Goal: Complete application form

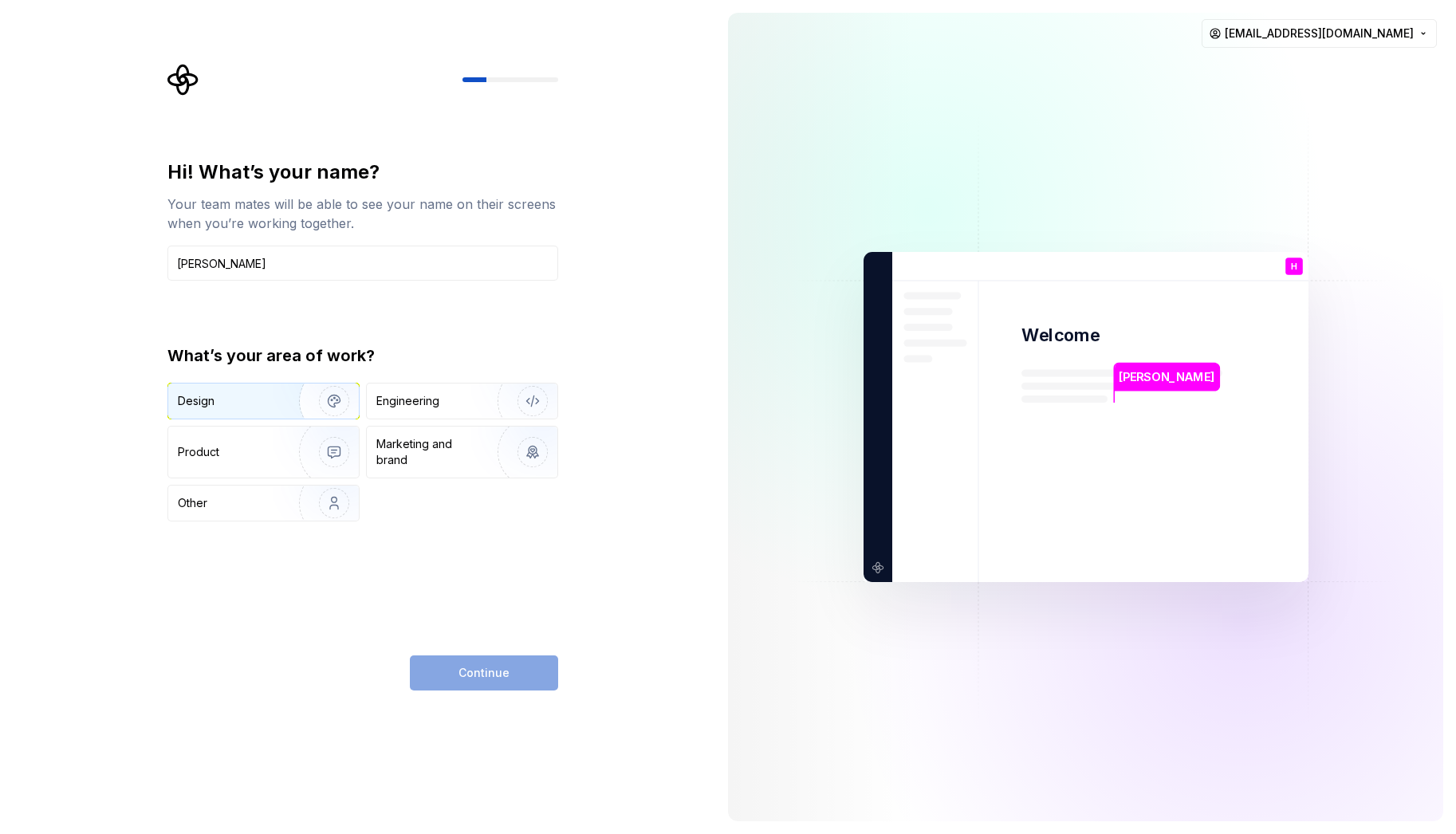
type input "[PERSON_NAME]"
click at [252, 403] on div "Design" at bounding box center [227, 401] width 100 height 16
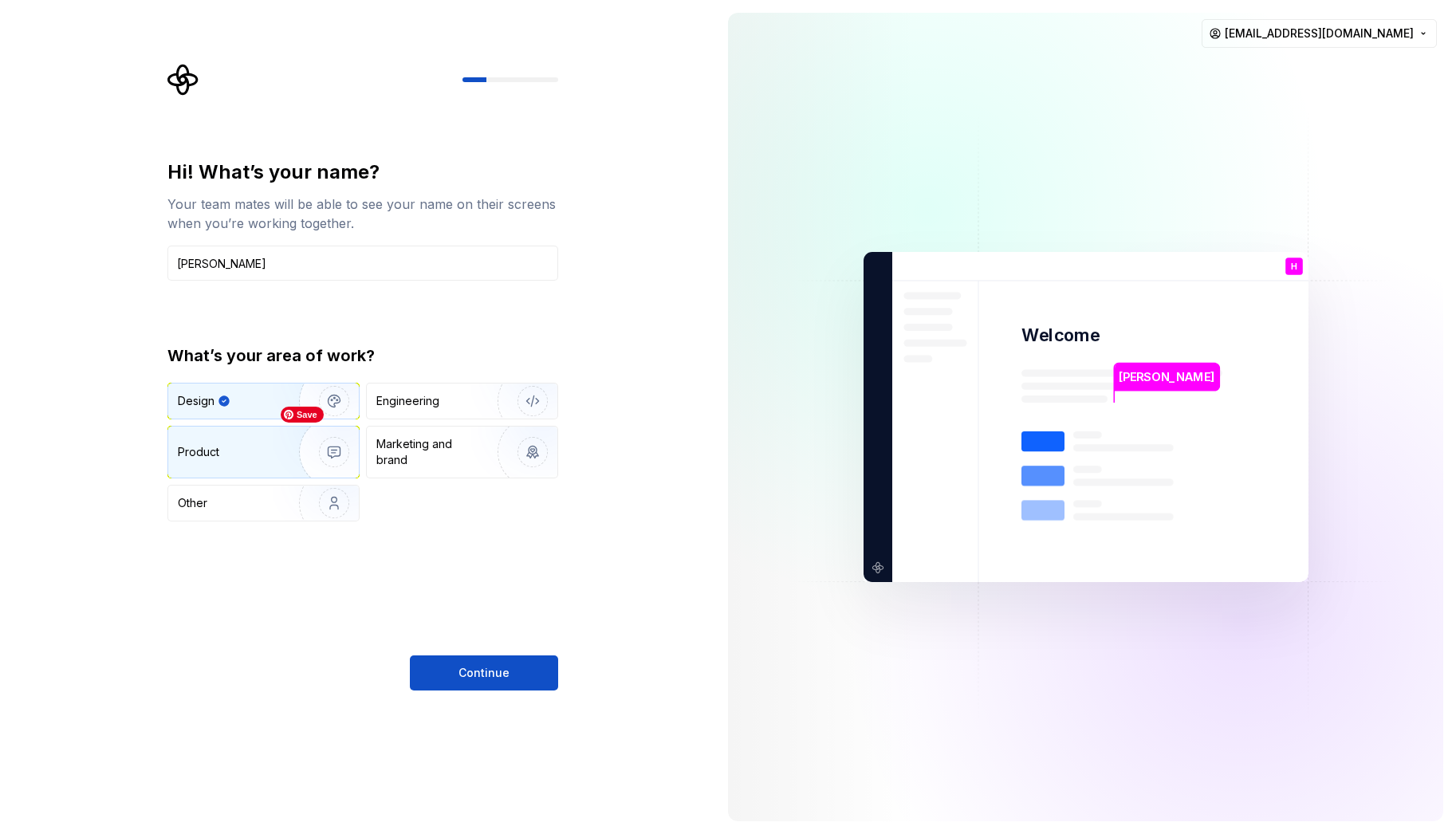
click at [262, 446] on div "Product" at bounding box center [230, 452] width 105 height 16
click at [219, 397] on div "Design" at bounding box center [227, 401] width 100 height 16
click at [514, 656] on button "Continue" at bounding box center [484, 673] width 148 height 35
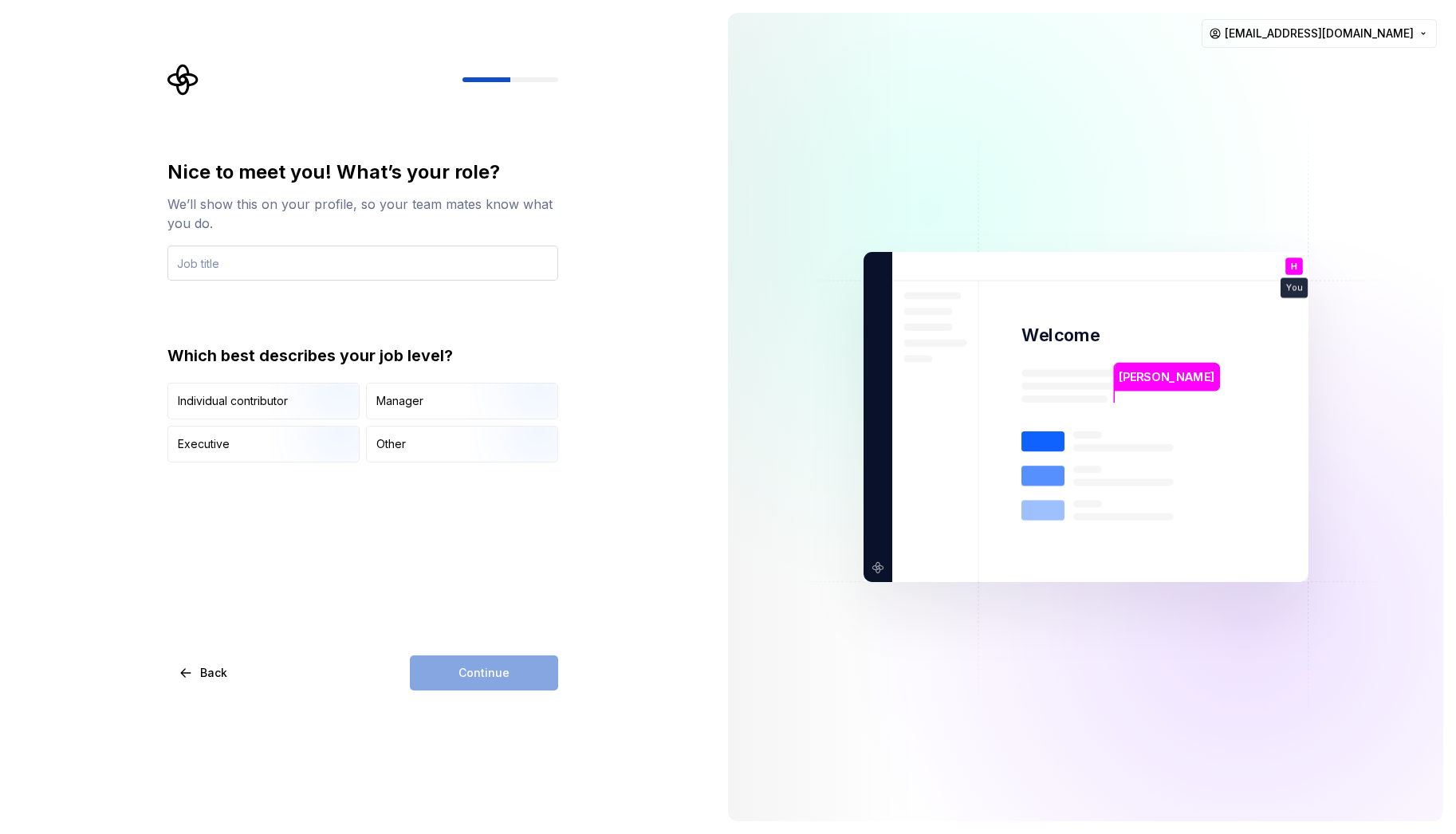
click at [213, 263] on input "text" at bounding box center [362, 263] width 391 height 35
type input "design director"
drag, startPoint x: 490, startPoint y: 559, endPoint x: 483, endPoint y: 485, distance: 74.3
click at [489, 558] on div "Nice to meet you! What’s your role? We’ll show this on your profile, so your te…" at bounding box center [362, 425] width 391 height 531
click at [444, 397] on div "Manager" at bounding box center [462, 401] width 191 height 35
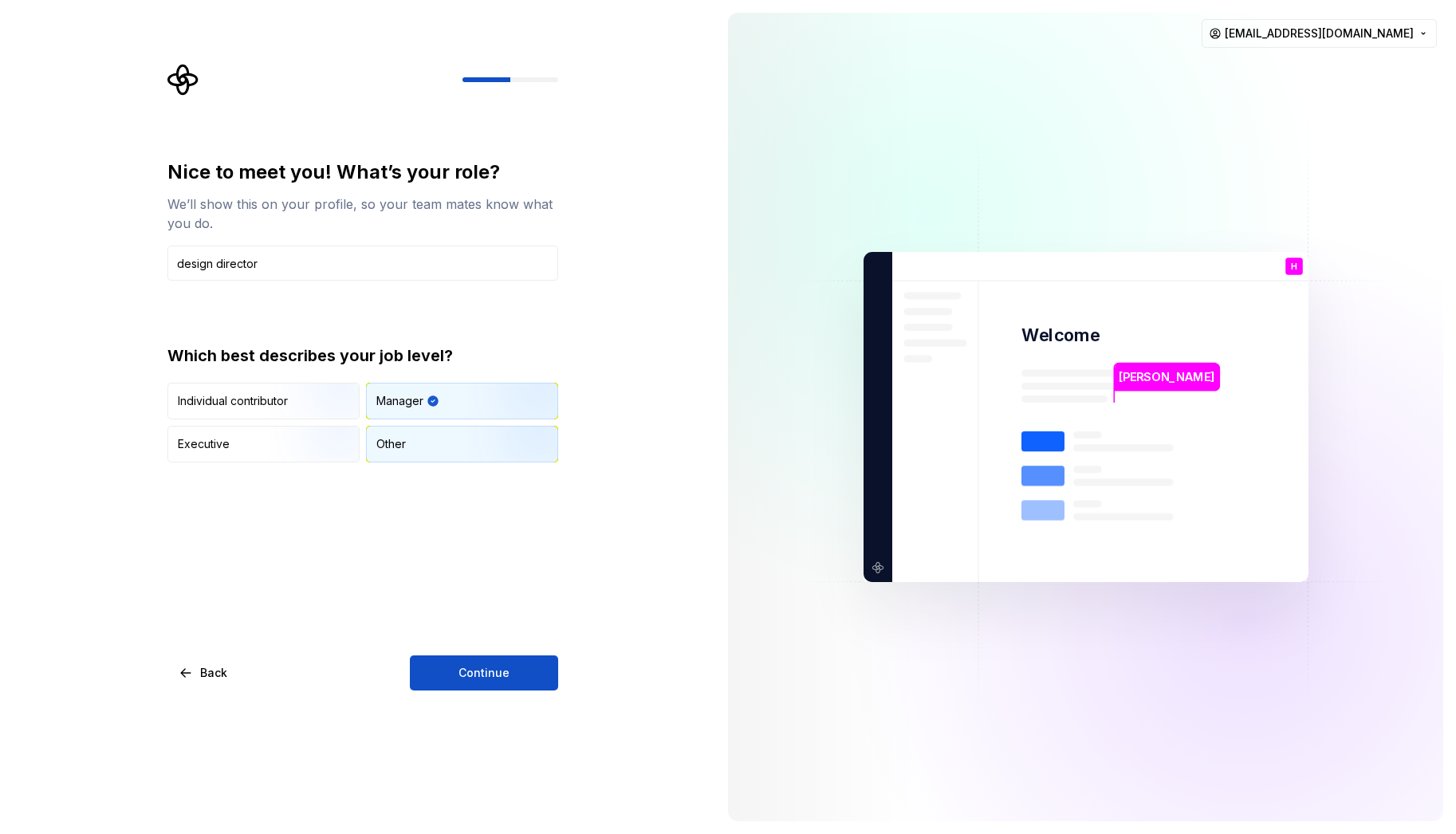
click at [441, 452] on div "Other" at bounding box center [462, 444] width 191 height 35
click at [476, 662] on button "Continue" at bounding box center [484, 673] width 148 height 35
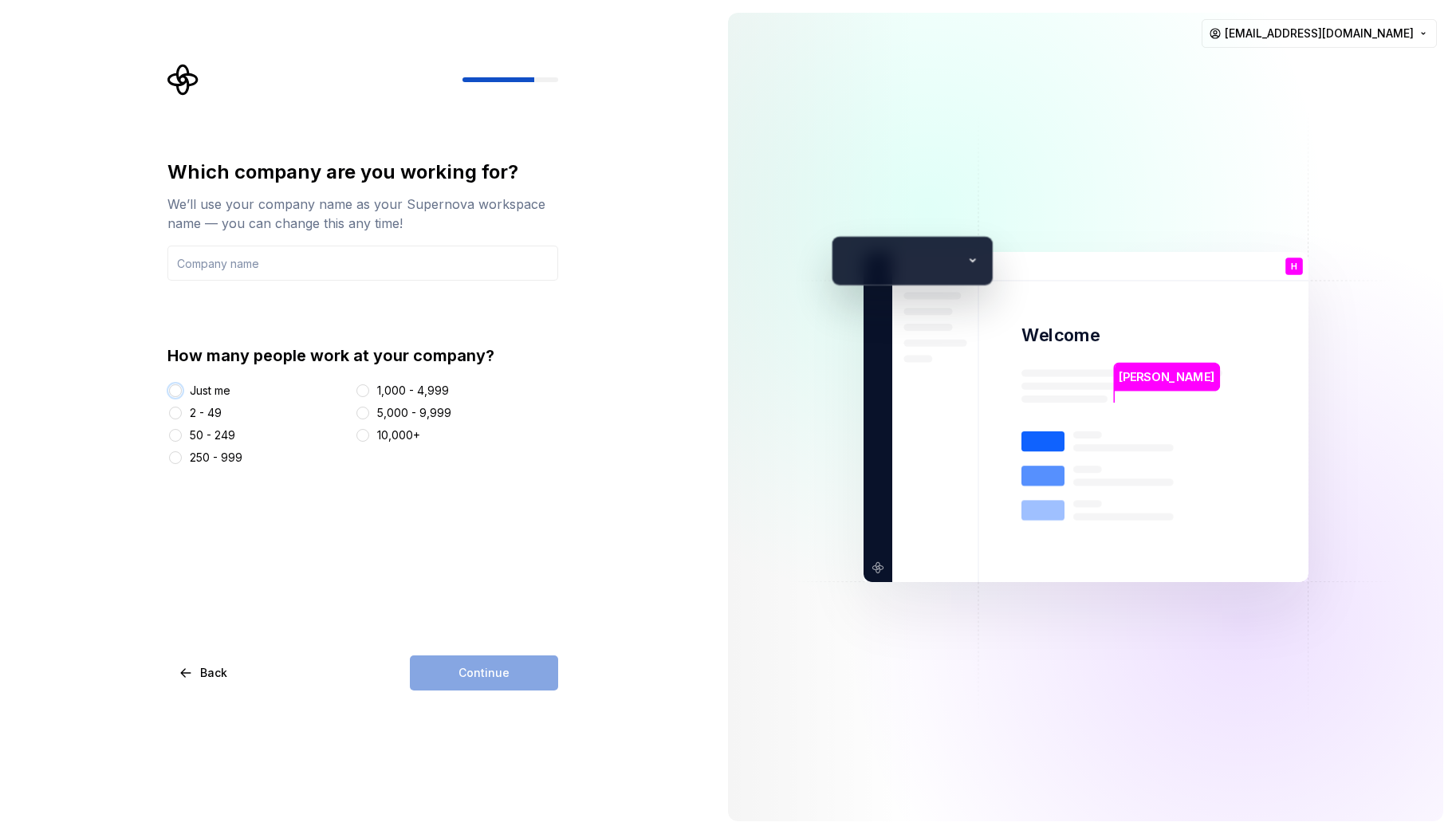
click at [170, 389] on button "Just me" at bounding box center [175, 390] width 13 height 13
click at [176, 411] on button "2 - 49" at bounding box center [175, 413] width 13 height 13
click at [223, 264] on input "text" at bounding box center [362, 263] width 391 height 35
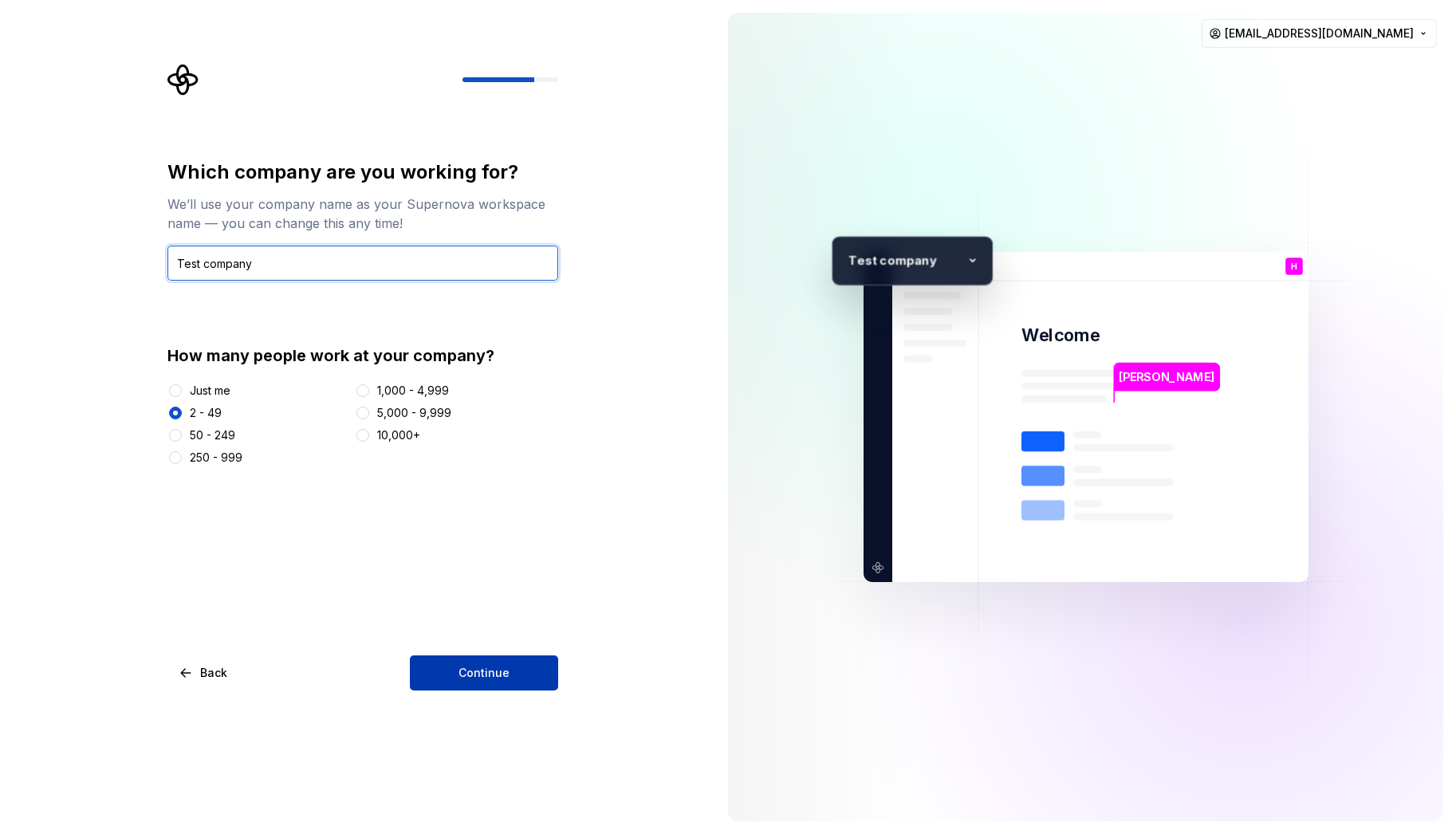
type input "Test company"
click at [543, 658] on button "Continue" at bounding box center [484, 673] width 148 height 35
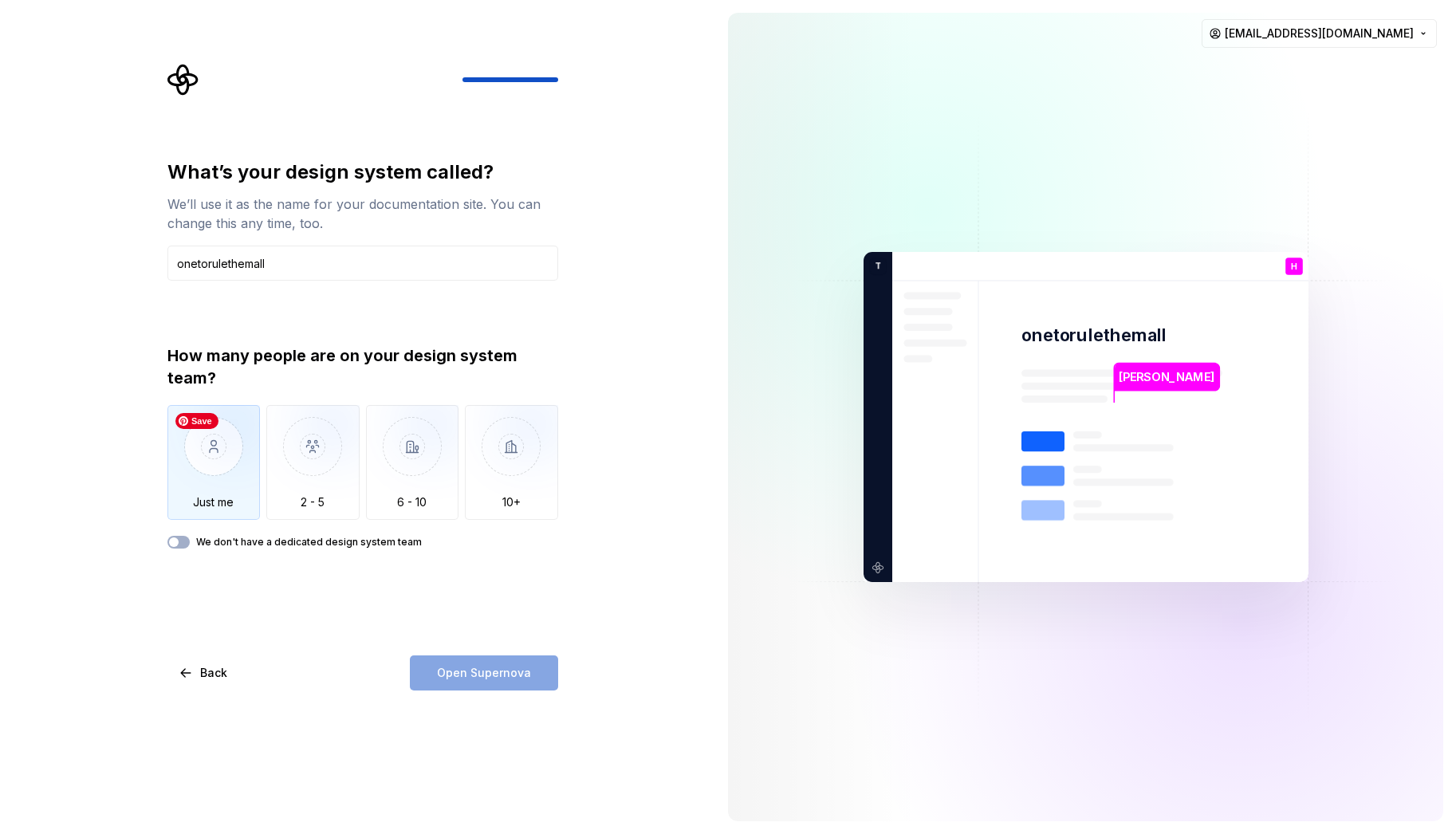
type input "onetorulethemall"
click at [209, 466] on img "button" at bounding box center [213, 458] width 93 height 107
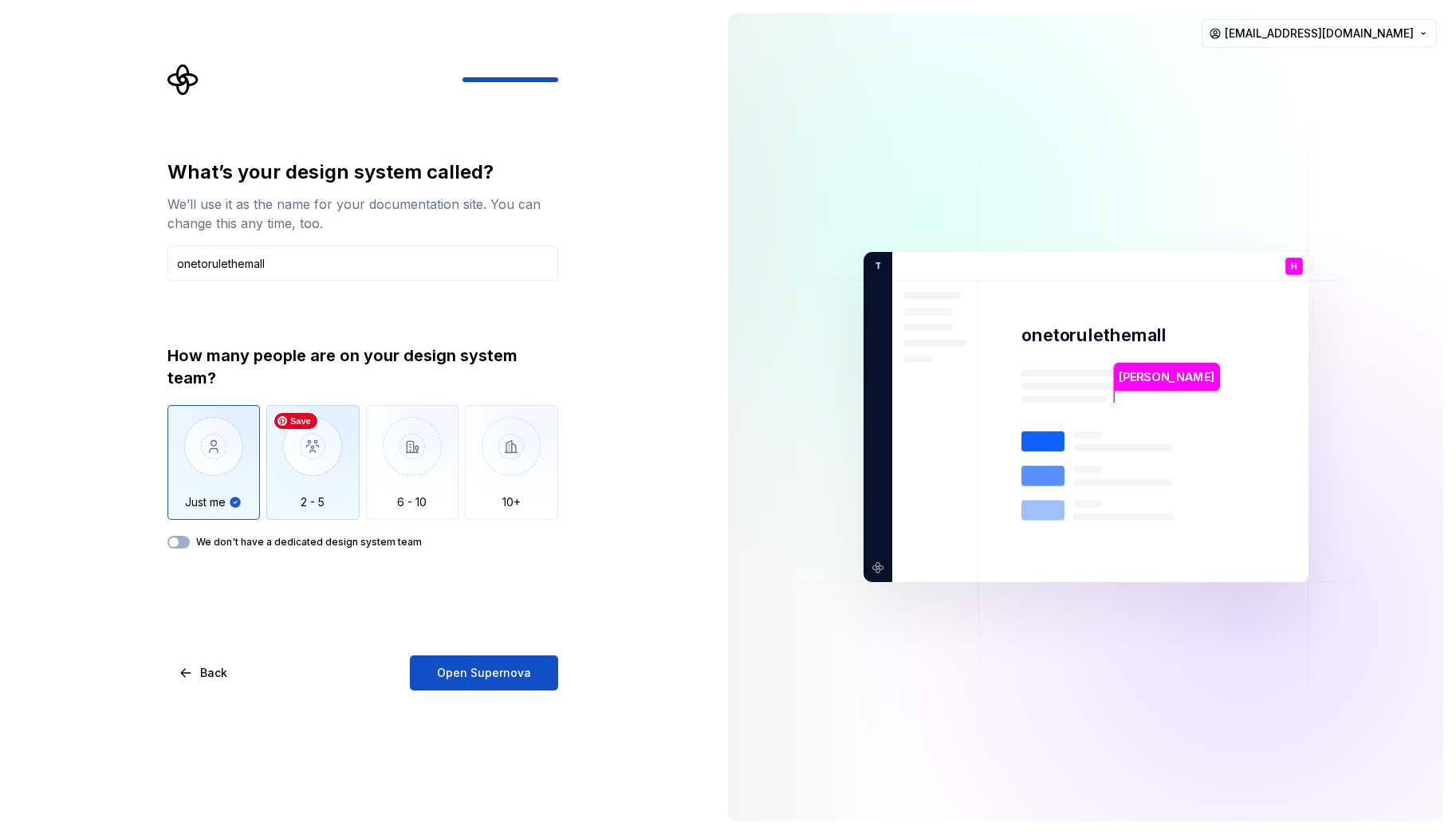
click at [282, 459] on img "button" at bounding box center [313, 458] width 93 height 107
click at [239, 491] on img "button" at bounding box center [213, 458] width 93 height 107
click at [300, 472] on img "button" at bounding box center [313, 458] width 93 height 107
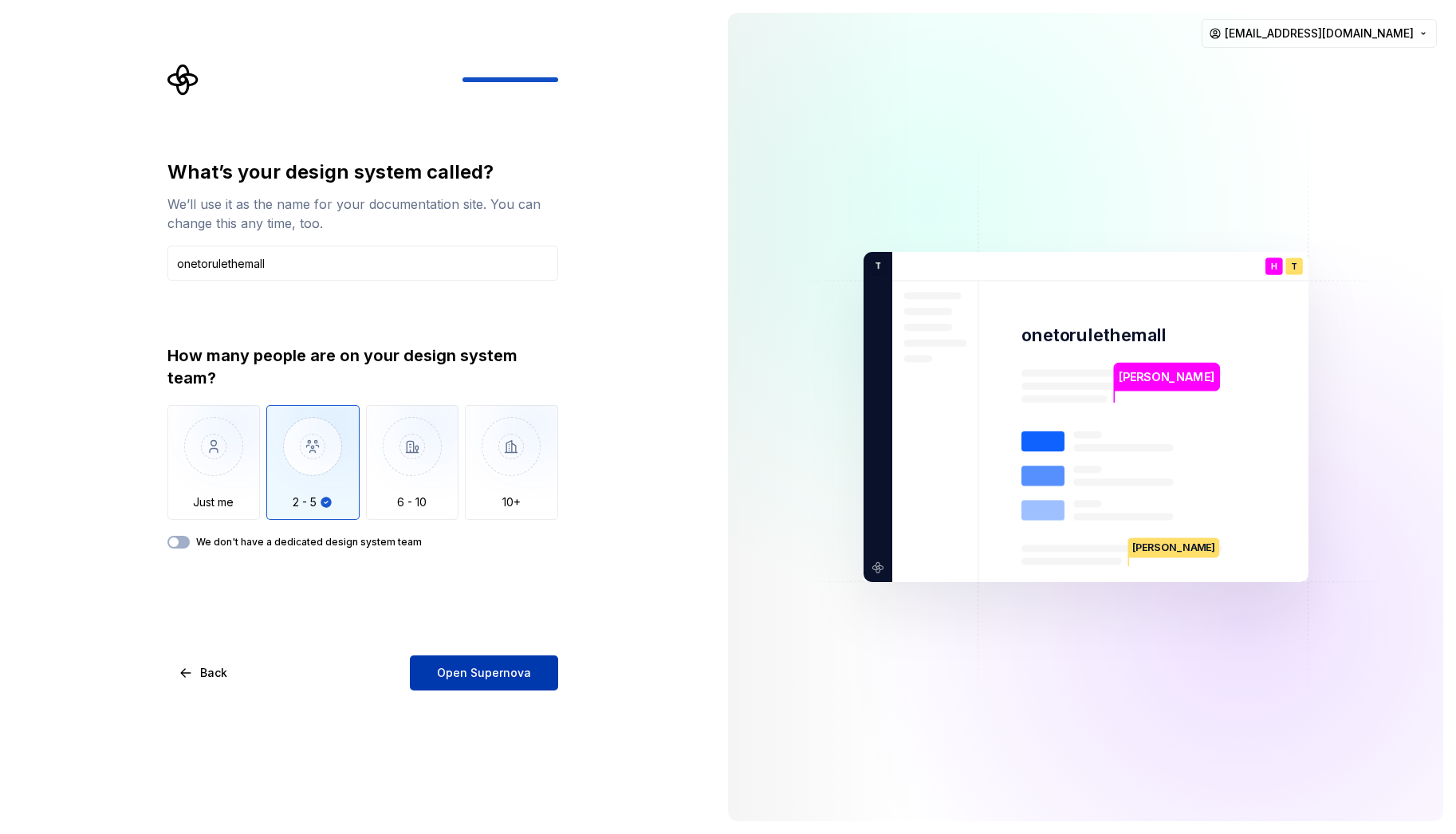
click at [478, 674] on span "Open Supernova" at bounding box center [484, 673] width 94 height 16
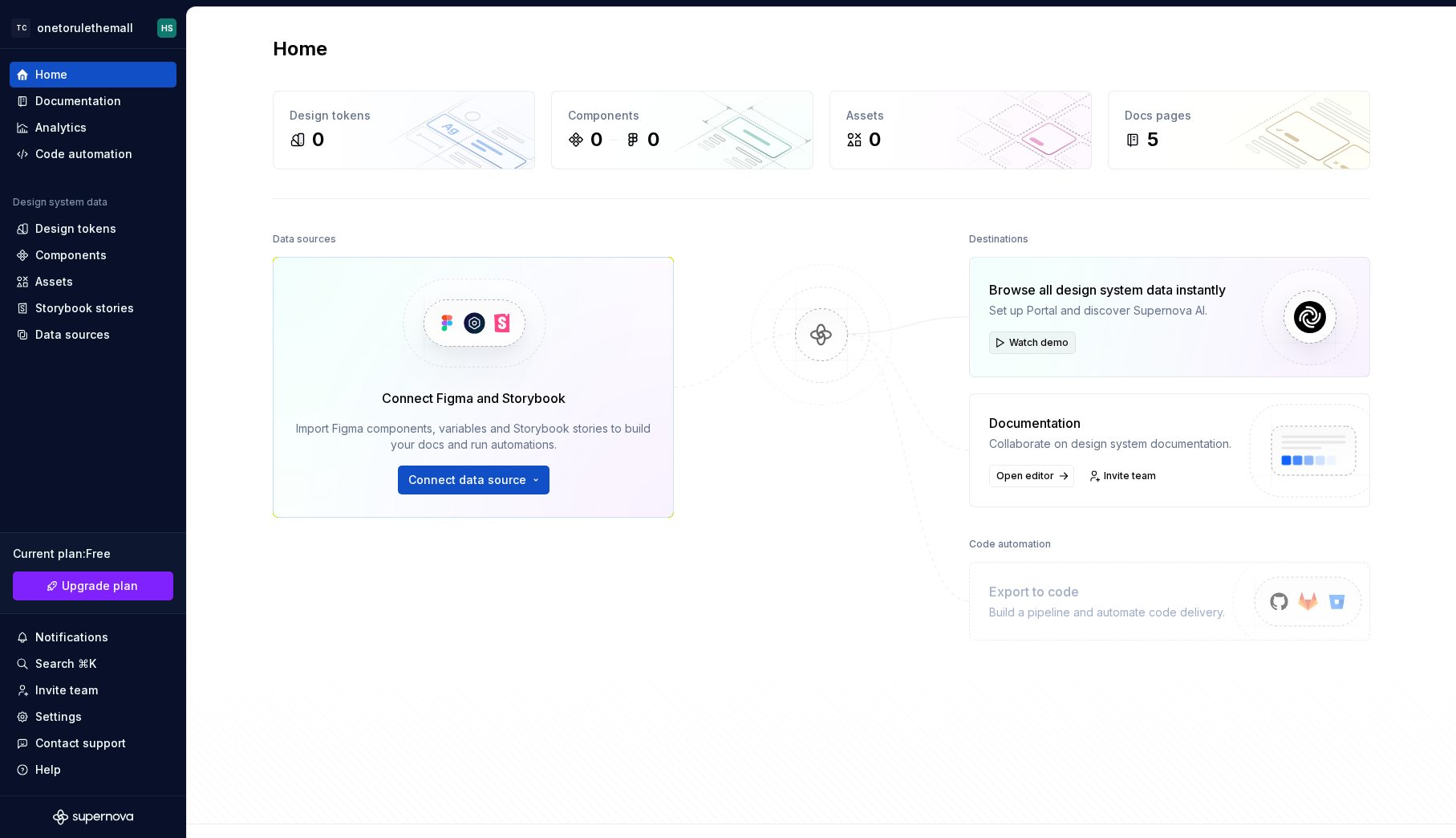
click at [1028, 344] on span "Watch demo" at bounding box center [1039, 343] width 60 height 13
